Goal: Task Accomplishment & Management: Manage account settings

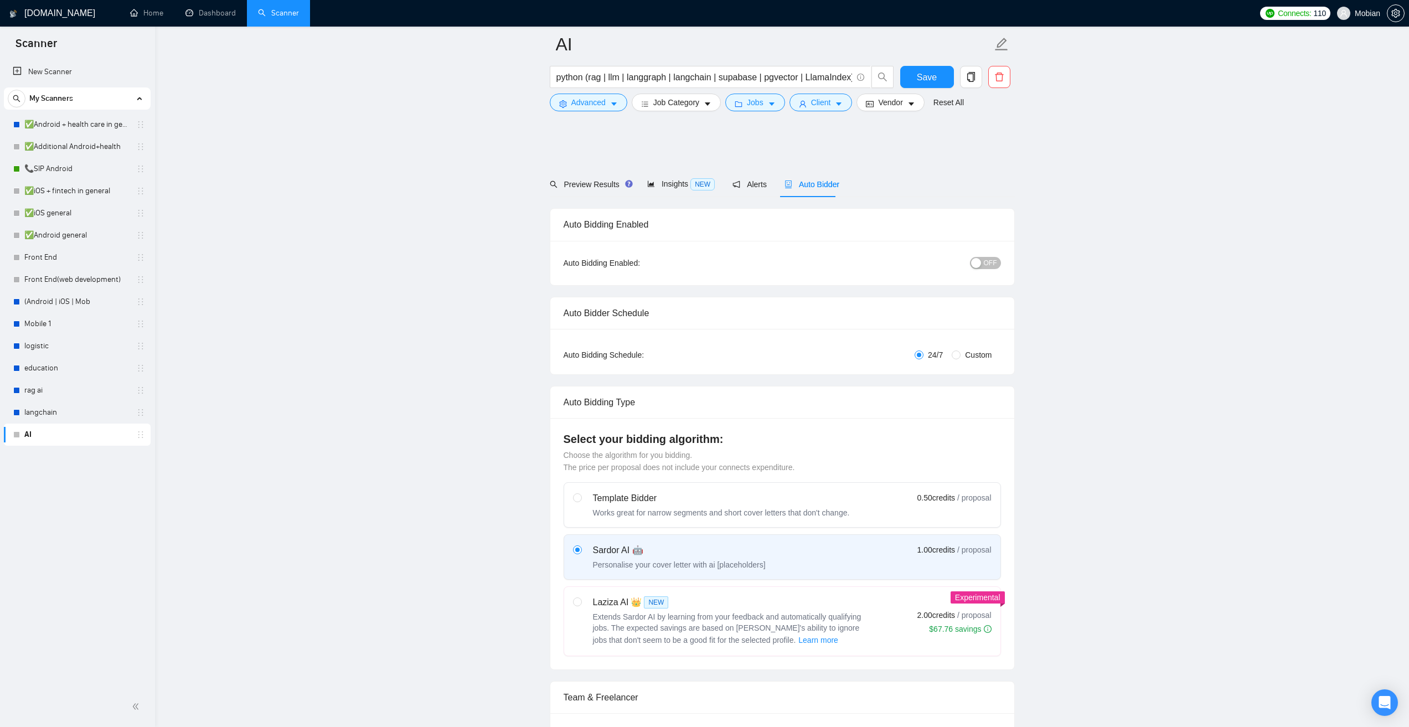
scroll to position [111, 0]
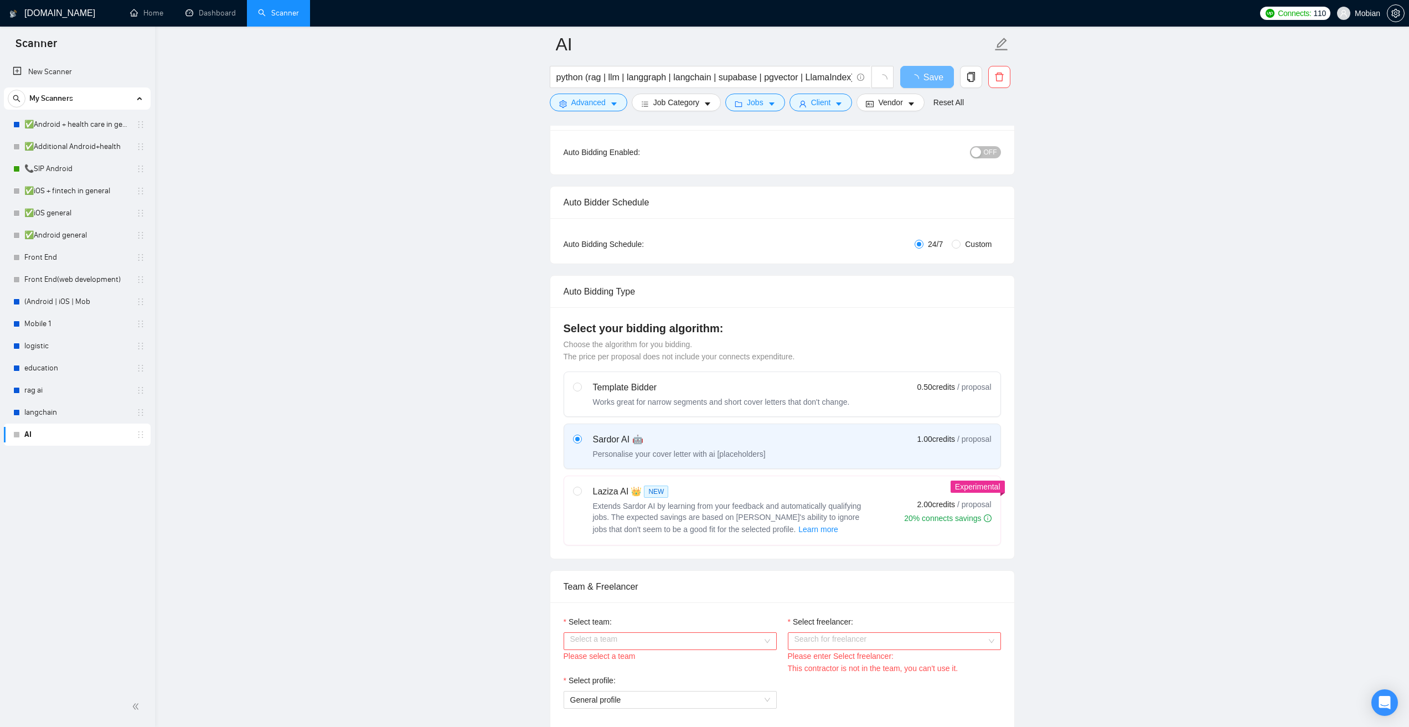
scroll to position [111, 0]
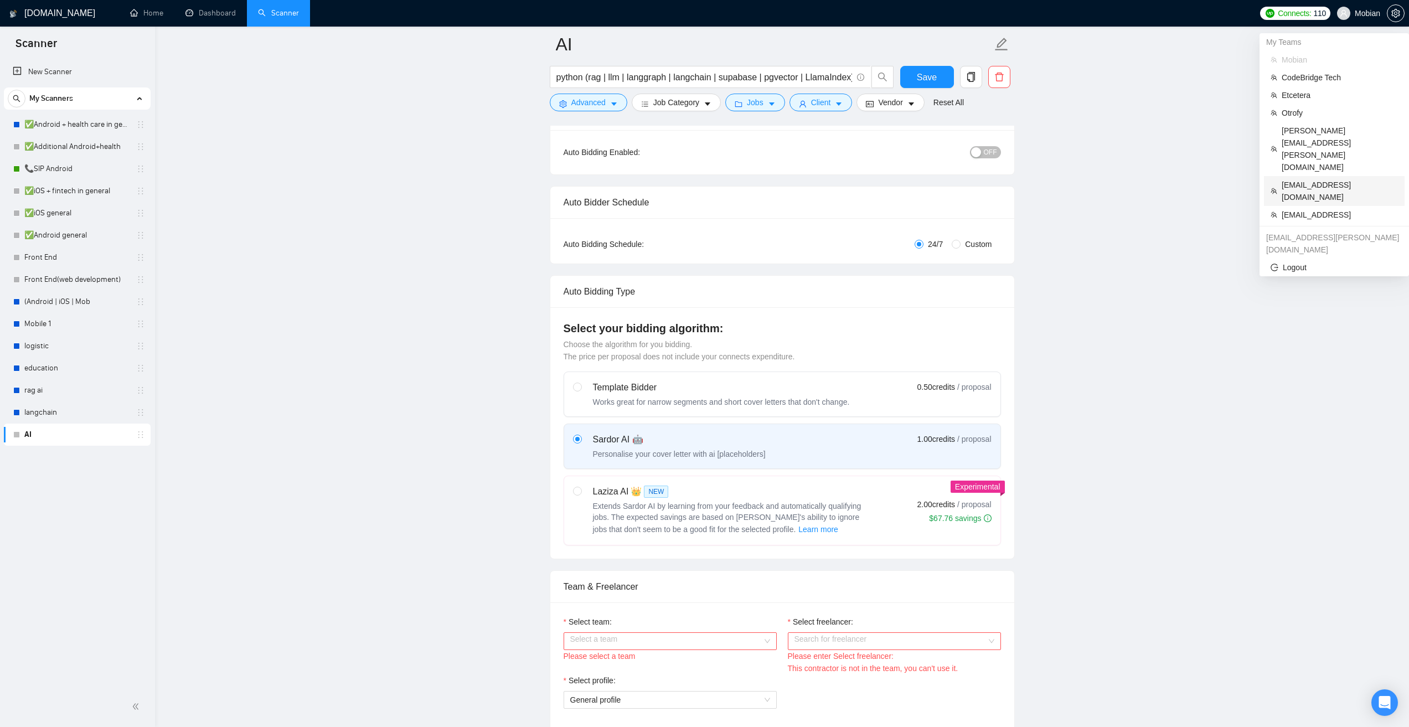
click at [1316, 179] on span "[EMAIL_ADDRESS][DOMAIN_NAME]" at bounding box center [1340, 191] width 116 height 24
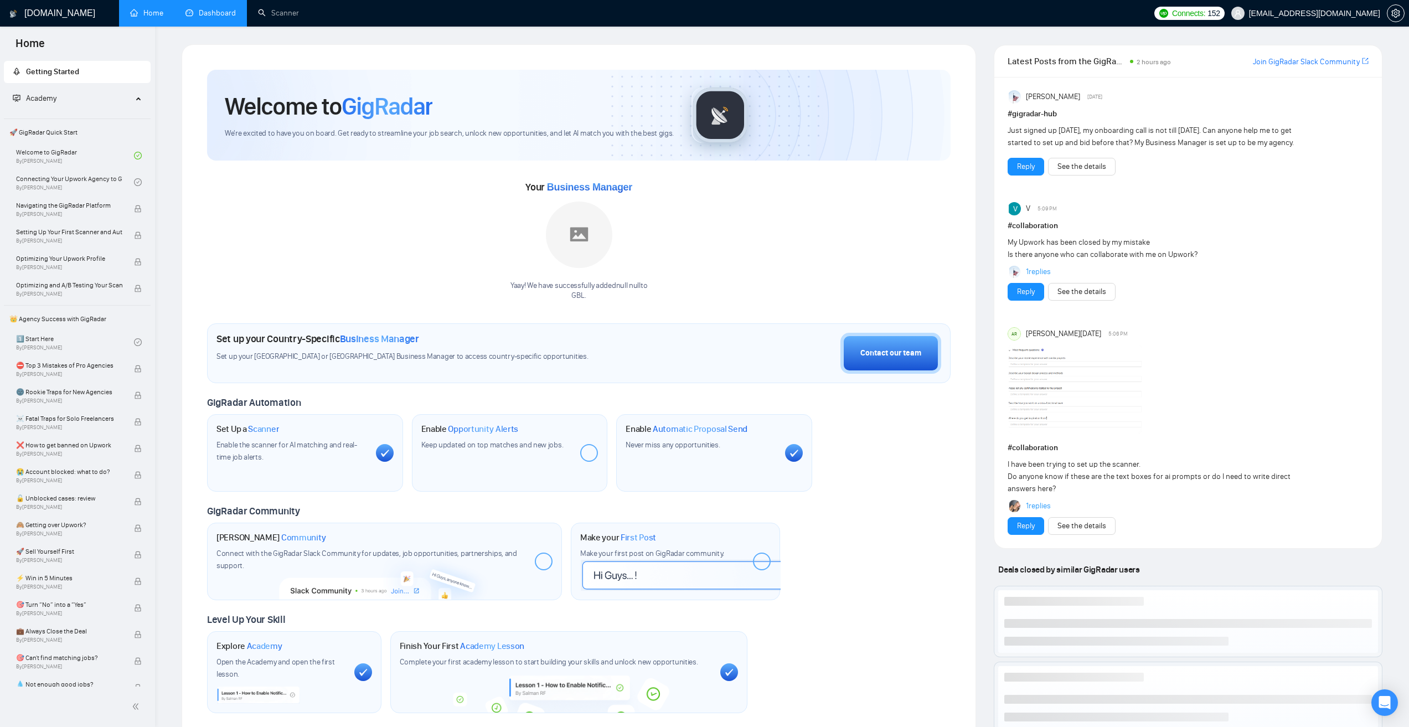
click at [216, 14] on link "Dashboard" at bounding box center [210, 12] width 50 height 9
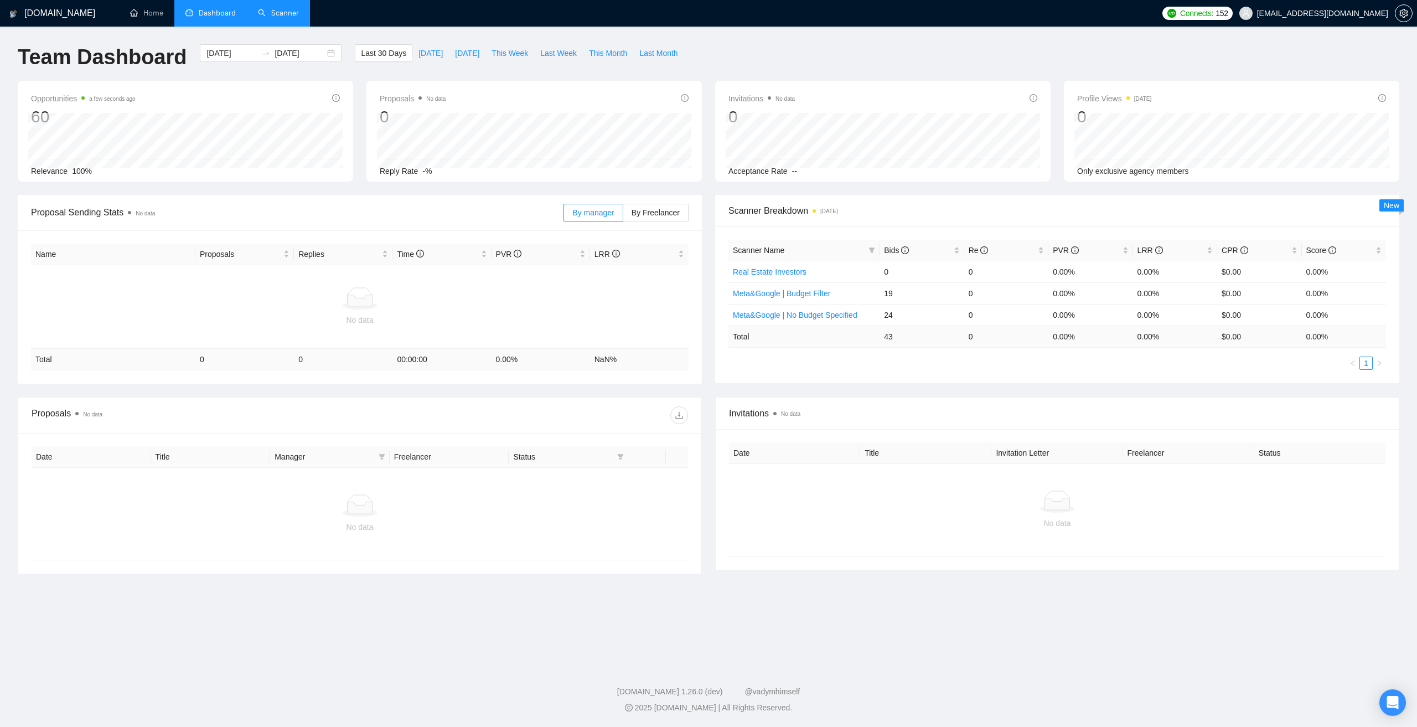
click at [289, 18] on link "Scanner" at bounding box center [278, 12] width 41 height 9
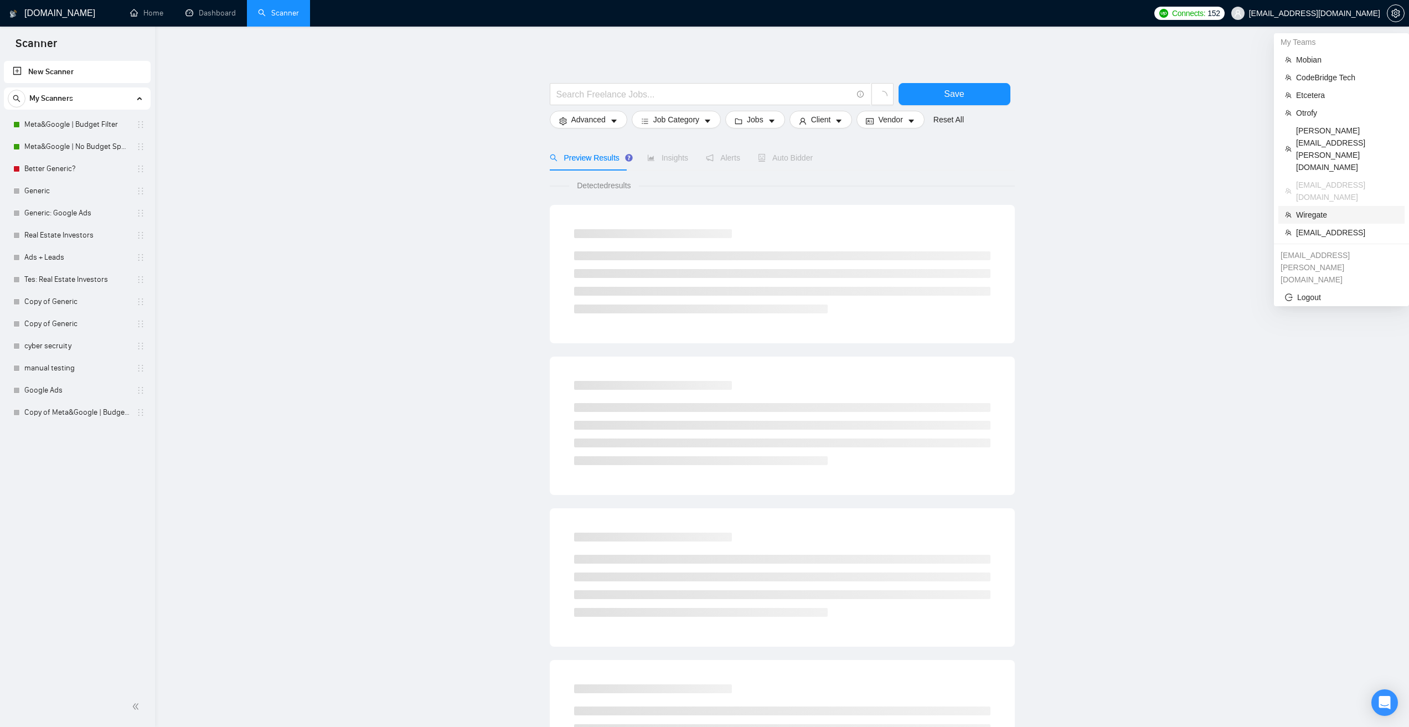
click at [1313, 209] on span "Wiregate" at bounding box center [1347, 215] width 102 height 12
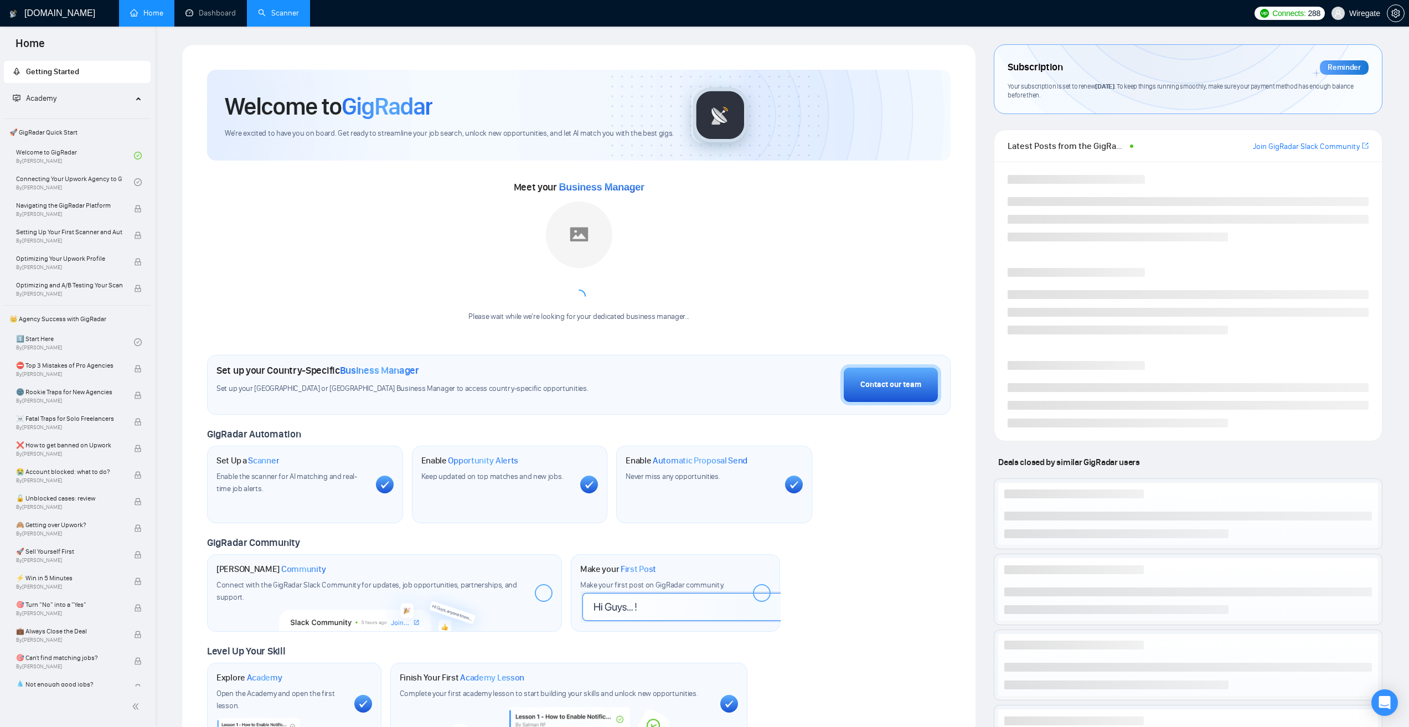
click at [288, 17] on link "Scanner" at bounding box center [278, 12] width 41 height 9
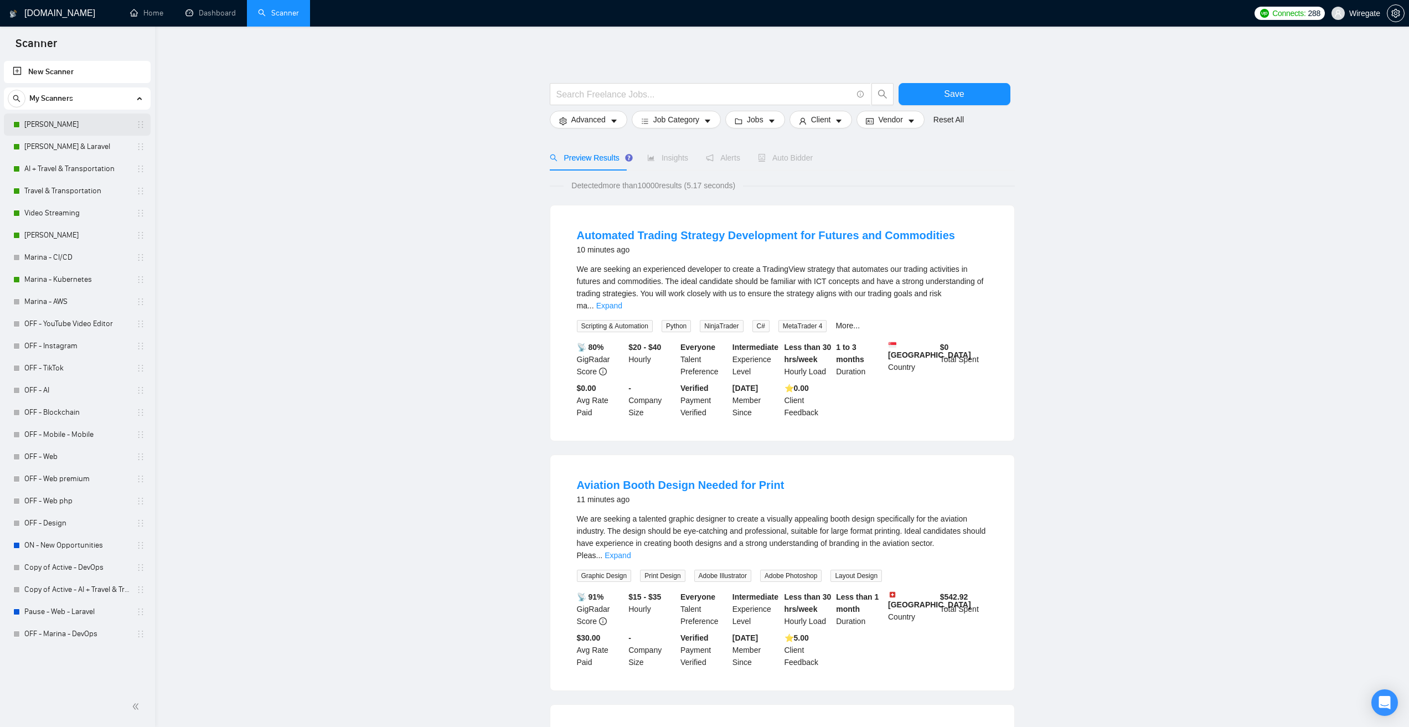
click at [63, 126] on link "[PERSON_NAME]" at bounding box center [76, 125] width 105 height 22
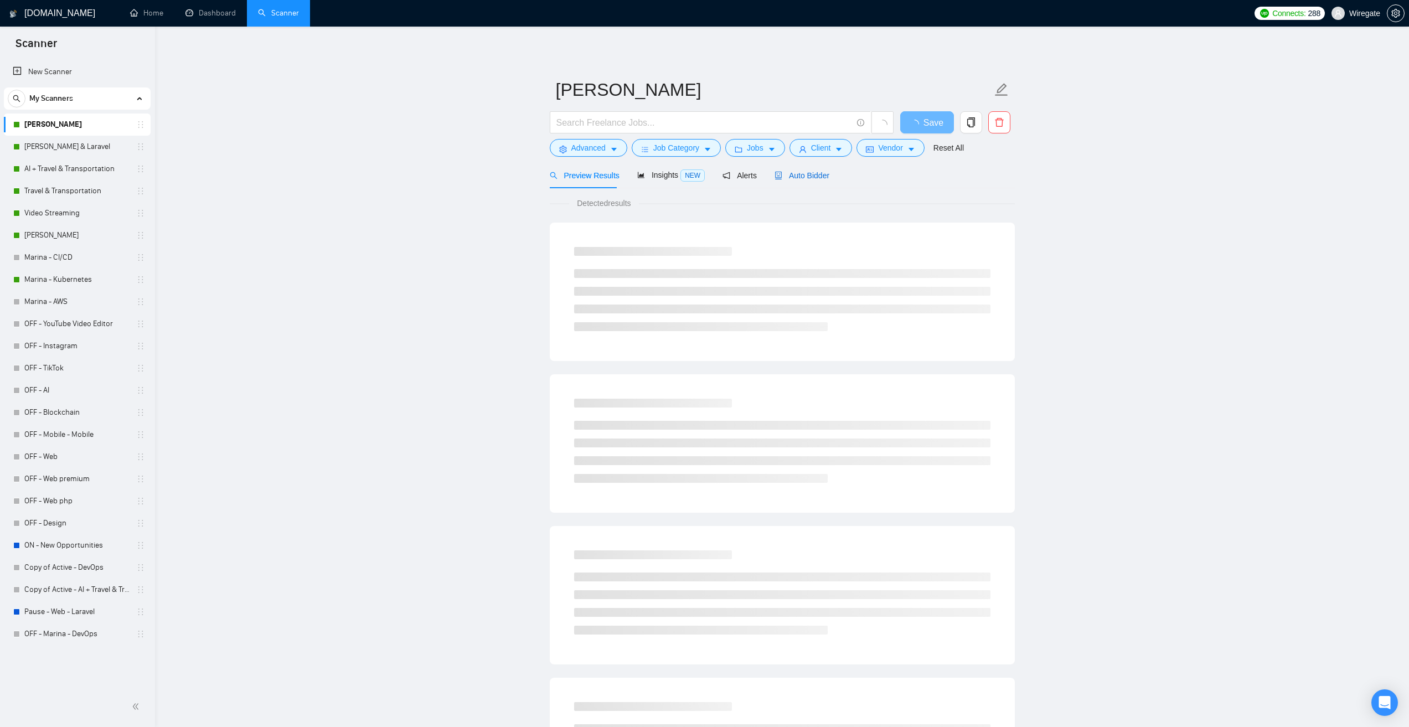
click at [806, 174] on span "Auto Bidder" at bounding box center [802, 175] width 55 height 9
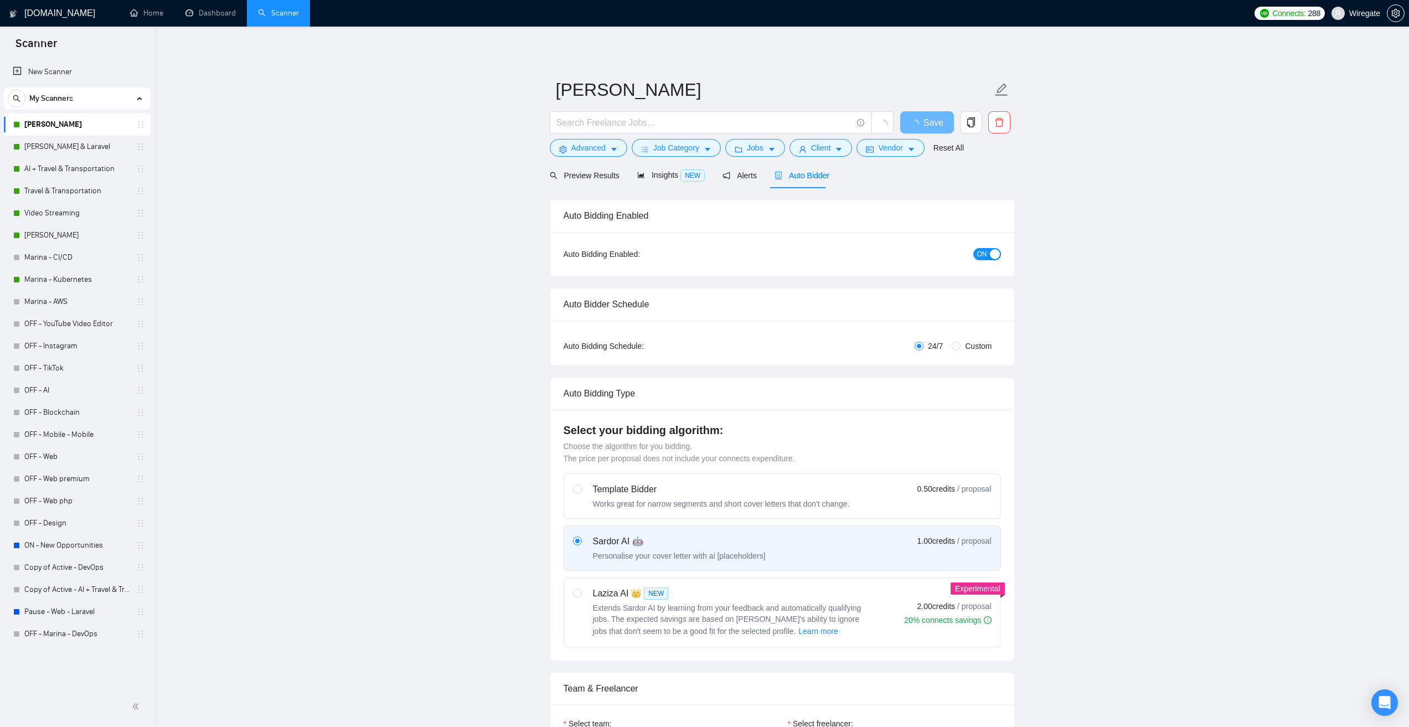
checkbox input "true"
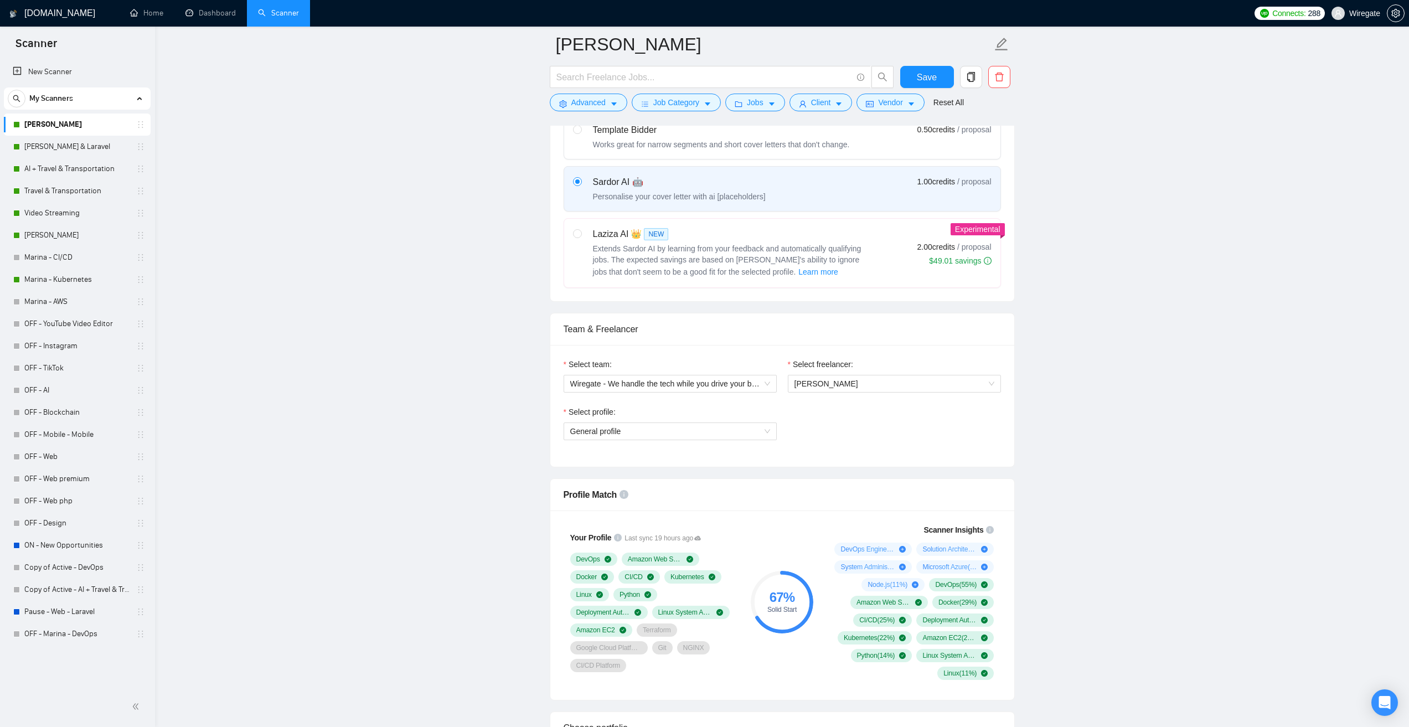
scroll to position [388, 0]
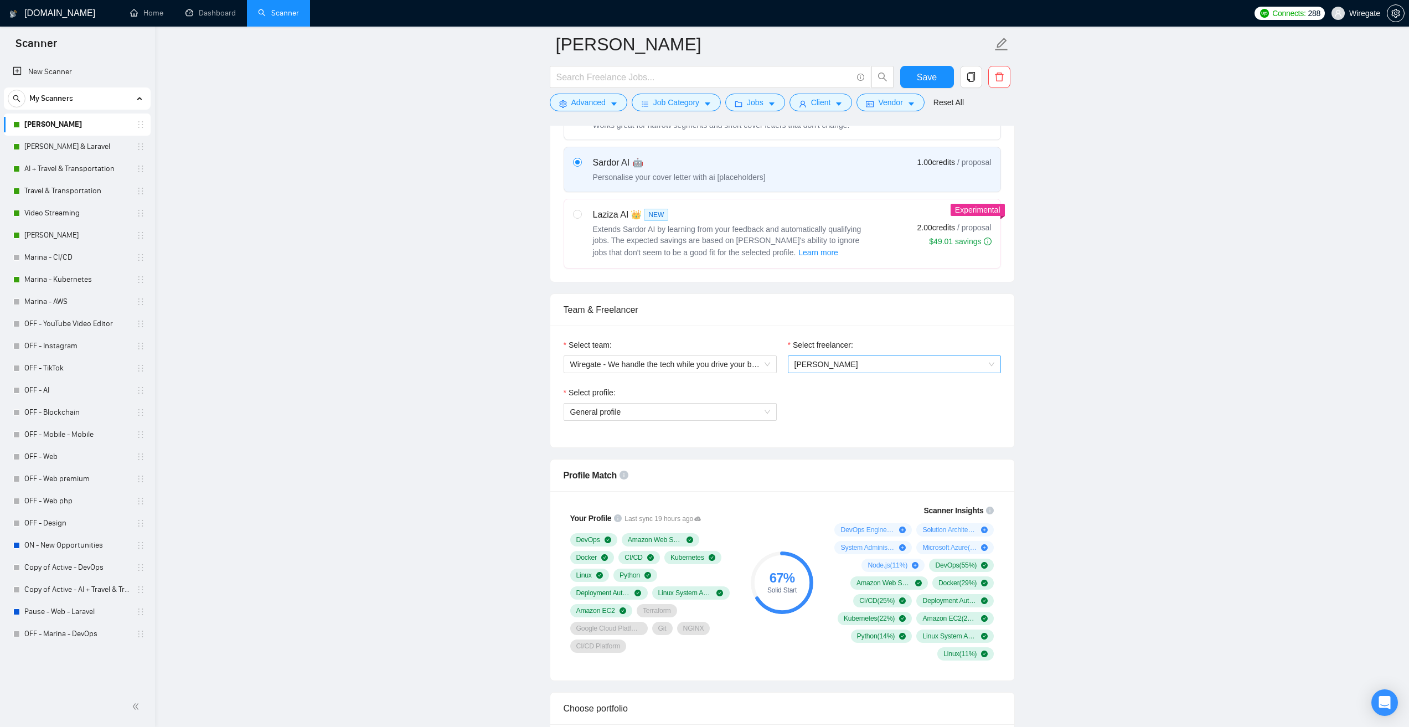
click at [894, 368] on span "[PERSON_NAME]" at bounding box center [895, 364] width 200 height 17
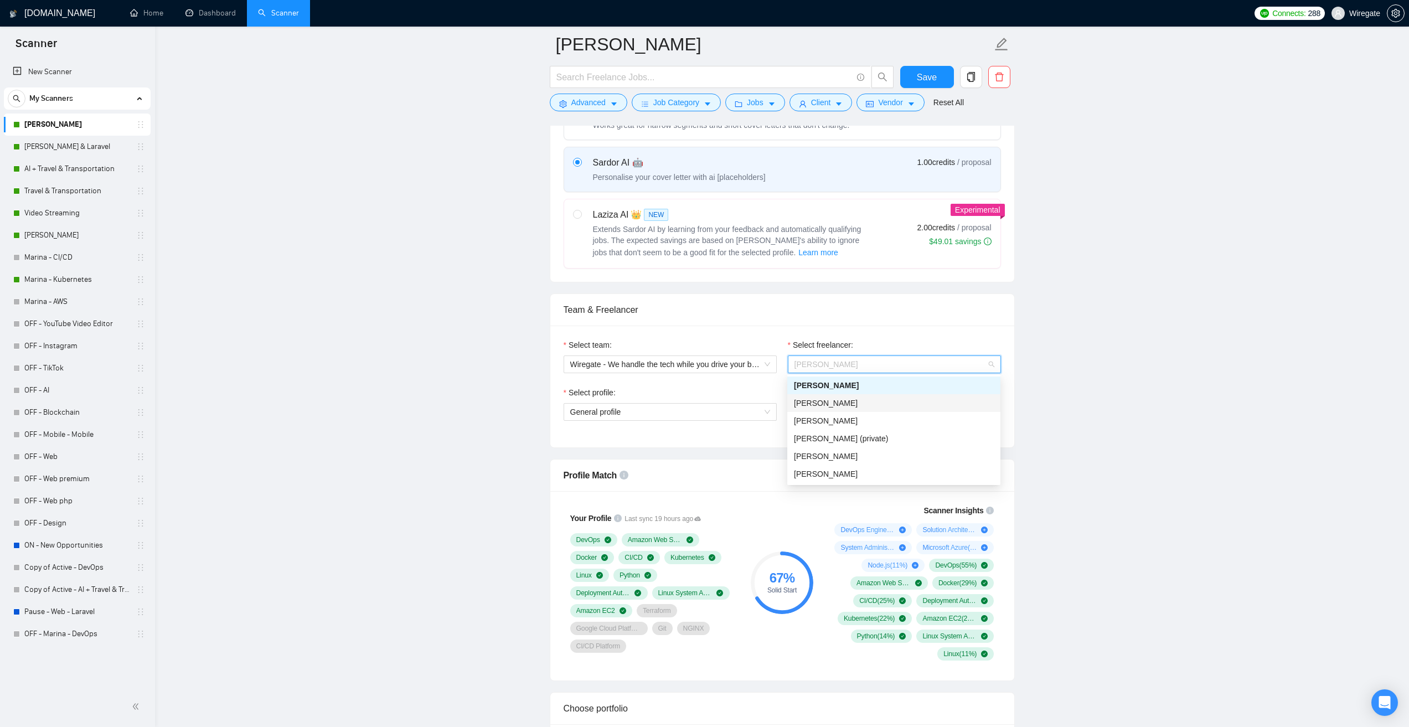
click at [859, 400] on div "[PERSON_NAME]" at bounding box center [894, 403] width 200 height 12
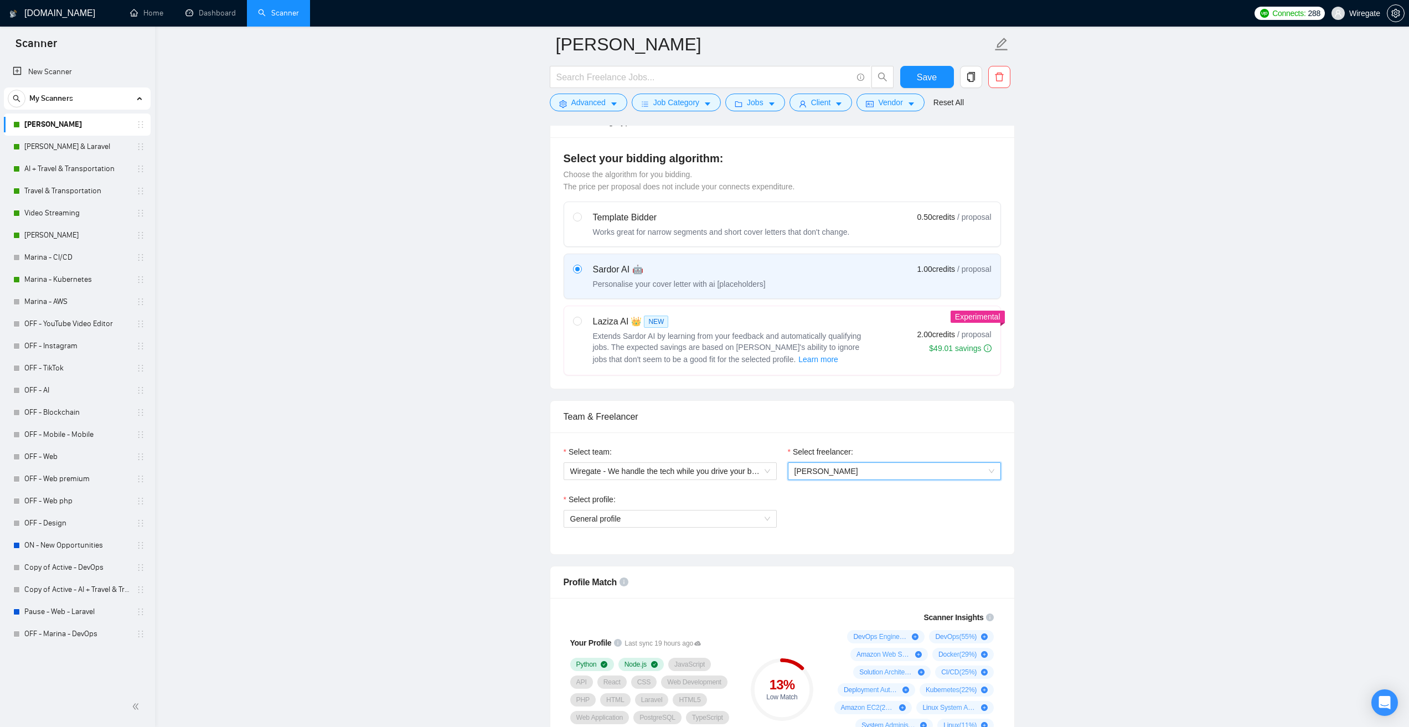
scroll to position [277, 0]
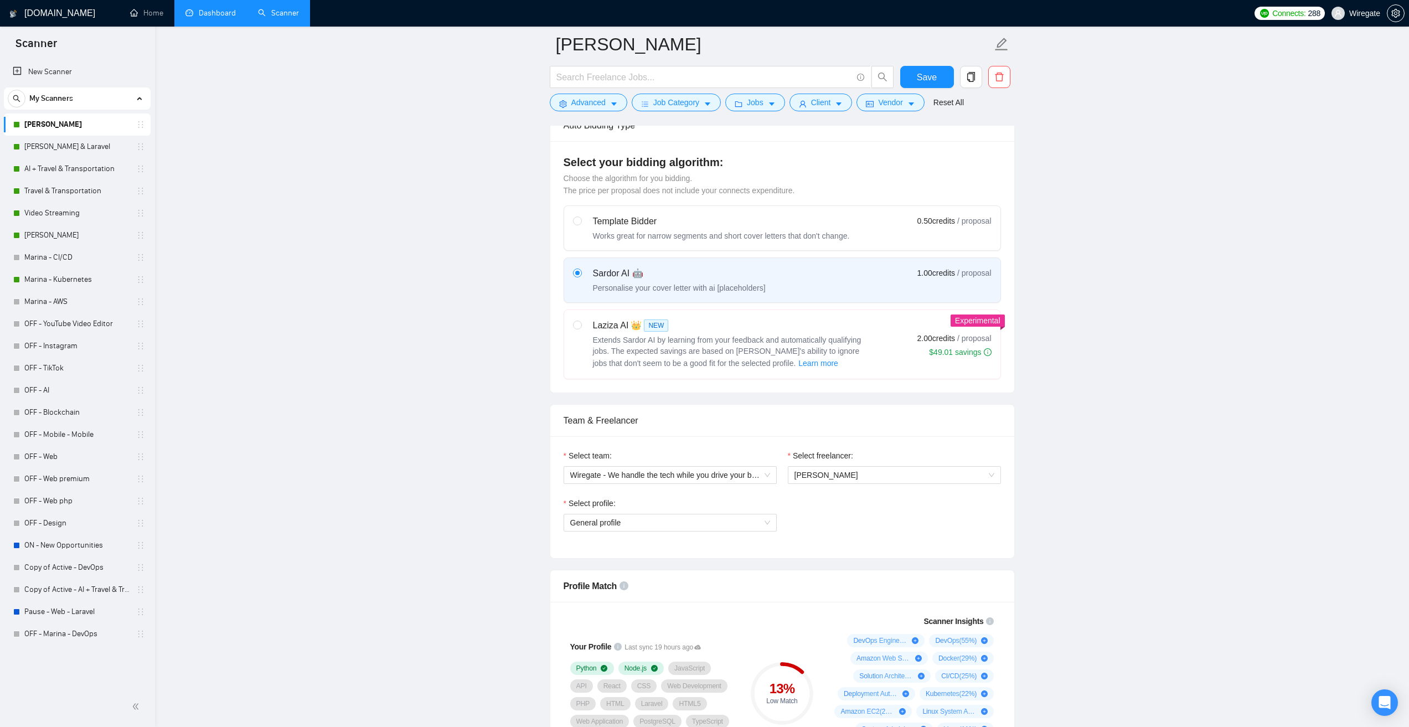
click at [218, 12] on link "Dashboard" at bounding box center [210, 12] width 50 height 9
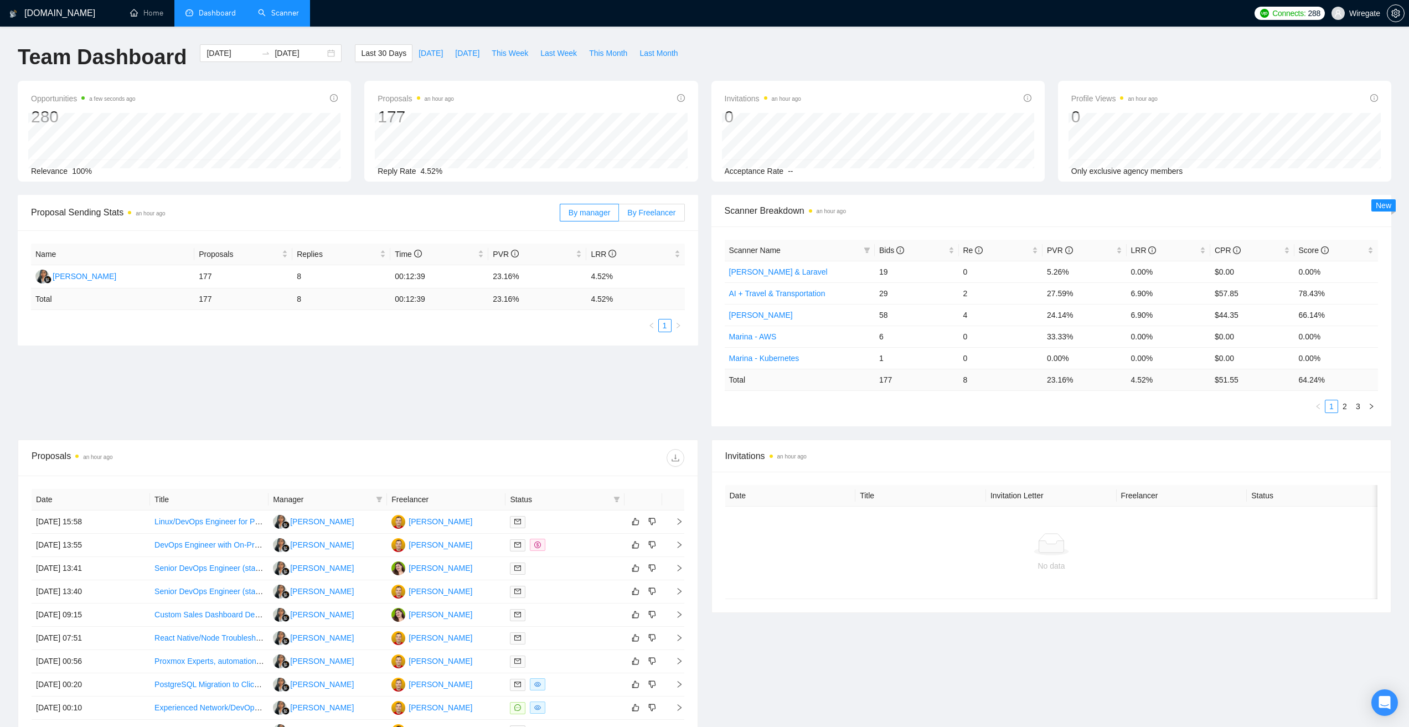
click at [643, 210] on span "By Freelancer" at bounding box center [651, 212] width 48 height 9
click at [619, 215] on input "By Freelancer" at bounding box center [619, 215] width 0 height 0
